Goal: Information Seeking & Learning: Understand process/instructions

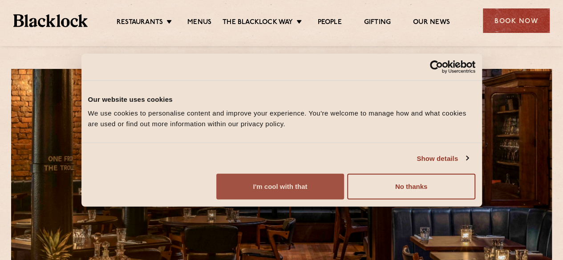
click at [344, 197] on button "I'm cool with that" at bounding box center [280, 187] width 128 height 26
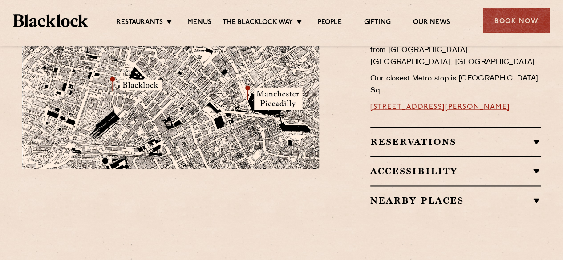
scroll to position [606, 0]
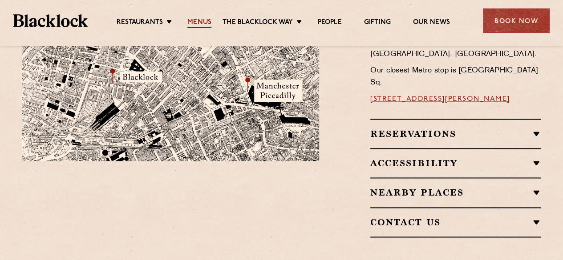
click at [198, 24] on link "Menus" at bounding box center [199, 23] width 24 height 10
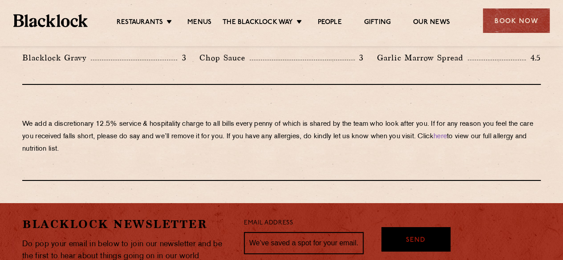
scroll to position [1550, 0]
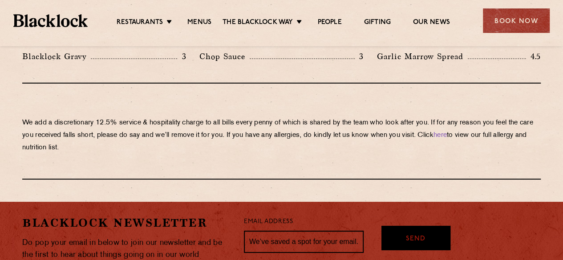
click at [289, 117] on p "We add a discretionary 12.5% service & hospitality charge to all bills every [P…" at bounding box center [281, 135] width 519 height 37
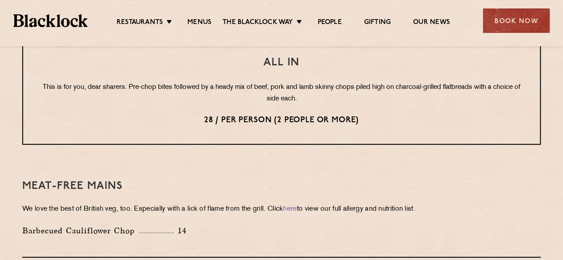
scroll to position [1140, 0]
